Goal: Information Seeking & Learning: Check status

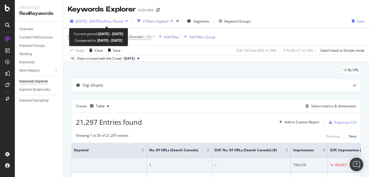
click at [97, 24] on div "2025 Sep. 1st - Sep. 30th vs Prev. Period" at bounding box center [99, 21] width 62 height 9
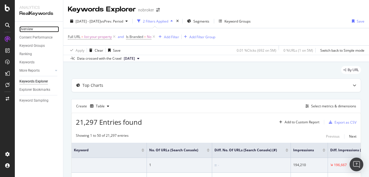
click at [38, 31] on link "Overview" at bounding box center [39, 29] width 40 height 6
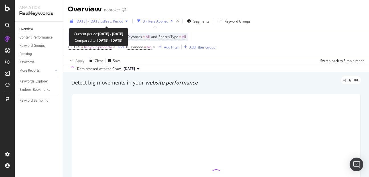
click at [110, 24] on div "2025 Sep. 1st - Sep. 30th vs Prev. Period" at bounding box center [99, 21] width 62 height 9
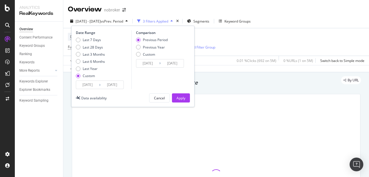
click at [92, 85] on input "2025/09/01" at bounding box center [87, 85] width 23 height 8
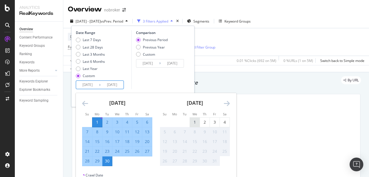
click at [194, 122] on div "1" at bounding box center [195, 122] width 10 height 6
type input "2025/10/01"
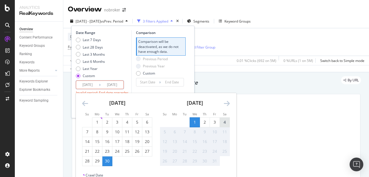
click at [224, 120] on div "4" at bounding box center [225, 122] width 10 height 6
type input "2025/10/04"
type input "2025/09/27"
type input "2025/09/30"
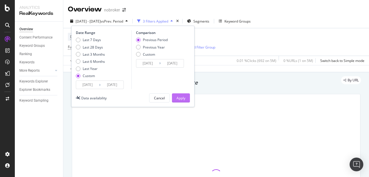
click at [188, 99] on button "Apply" at bounding box center [181, 97] width 18 height 9
